Goal: Task Accomplishment & Management: Complete application form

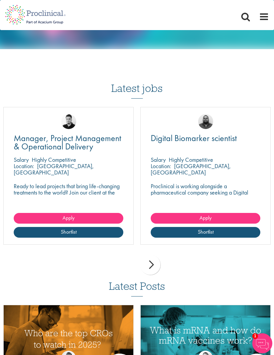
scroll to position [769, 0]
click at [104, 173] on div "Manager, Project Management & Operational Delivery Salary Highly Competitive Lo…" at bounding box center [68, 176] width 130 height 138
click at [99, 213] on link "Apply" at bounding box center [69, 218] width 110 height 11
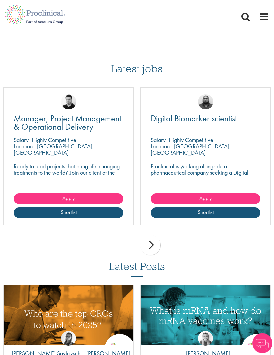
scroll to position [789, 0]
click at [151, 240] on div "next" at bounding box center [150, 245] width 20 height 20
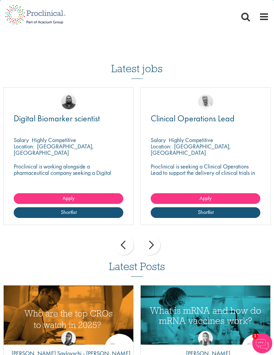
click at [156, 239] on div "next" at bounding box center [150, 245] width 20 height 20
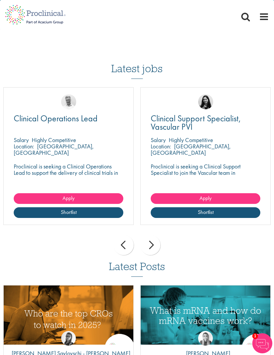
click at [157, 235] on div "next" at bounding box center [150, 245] width 20 height 20
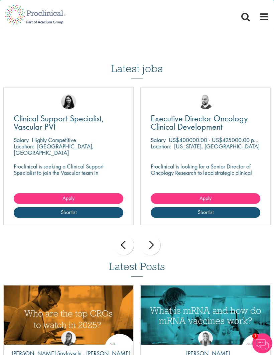
click at [229, 143] on div "Location: New Jersey, USA" at bounding box center [206, 149] width 110 height 13
click at [216, 193] on link "Apply" at bounding box center [206, 198] width 110 height 11
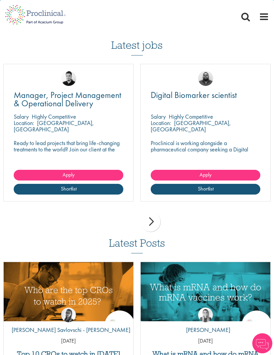
click at [155, 211] on div "next" at bounding box center [150, 221] width 20 height 20
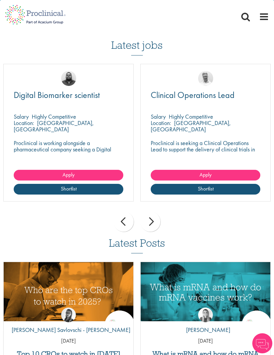
click at [153, 213] on div "next" at bounding box center [150, 221] width 20 height 20
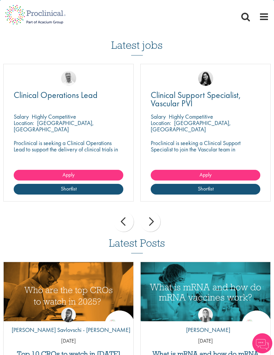
click at [157, 212] on div "next" at bounding box center [150, 221] width 20 height 20
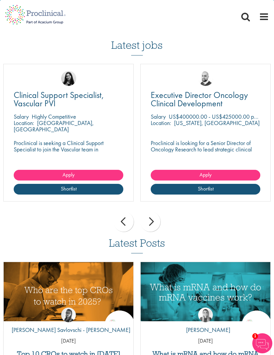
click at [157, 214] on div "next" at bounding box center [150, 221] width 20 height 20
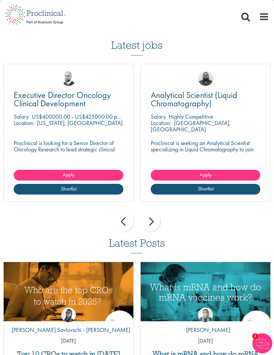
click at [154, 214] on div "next" at bounding box center [150, 221] width 20 height 20
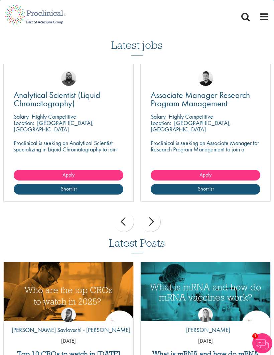
click at [235, 170] on link "Apply" at bounding box center [206, 175] width 110 height 11
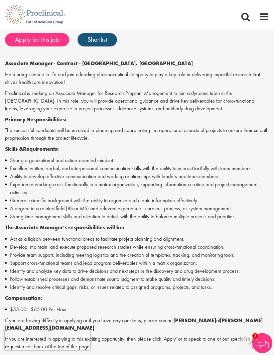
scroll to position [198, 0]
